Goal: Navigation & Orientation: Find specific page/section

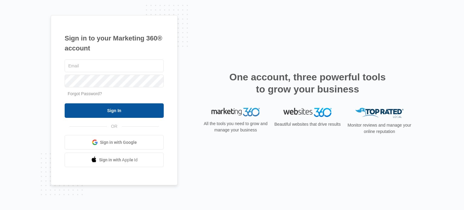
type input "[EMAIL_ADDRESS][DOMAIN_NAME]"
click at [152, 104] on input "Sign In" at bounding box center [114, 110] width 99 height 15
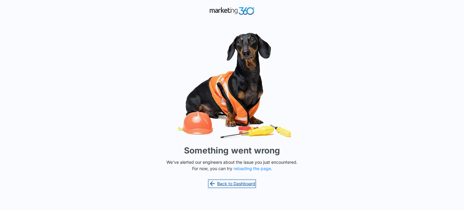
click at [230, 184] on link "Back to Dashboard" at bounding box center [232, 183] width 47 height 7
